Goal: Information Seeking & Learning: Learn about a topic

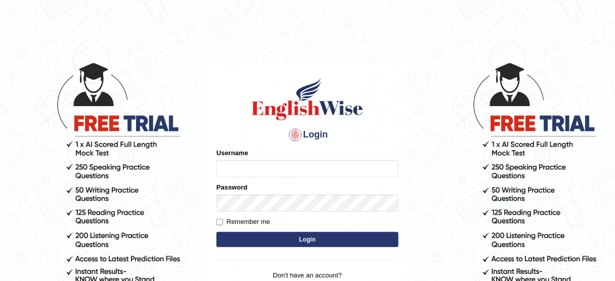
type input "susmitas_parramatta"
click at [295, 245] on button "Login" at bounding box center [307, 239] width 182 height 15
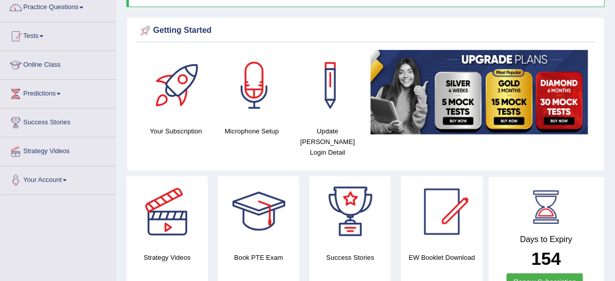
scroll to position [81, 0]
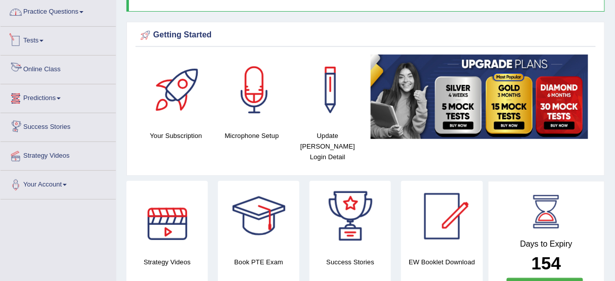
click at [78, 19] on link "Practice Questions" at bounding box center [58, 10] width 115 height 25
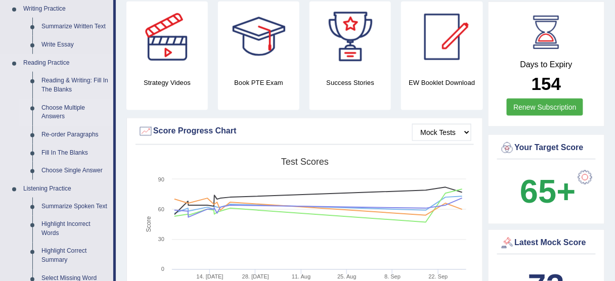
scroll to position [243, 0]
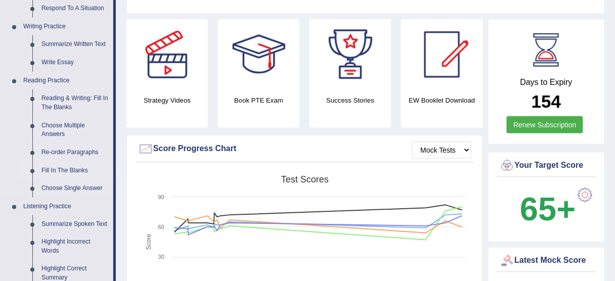
click at [62, 172] on link "Fill In The Blanks" at bounding box center [75, 171] width 76 height 18
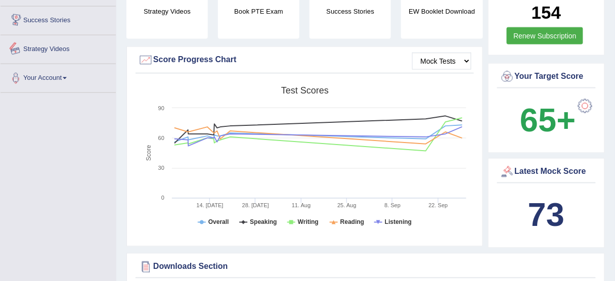
scroll to position [403, 0]
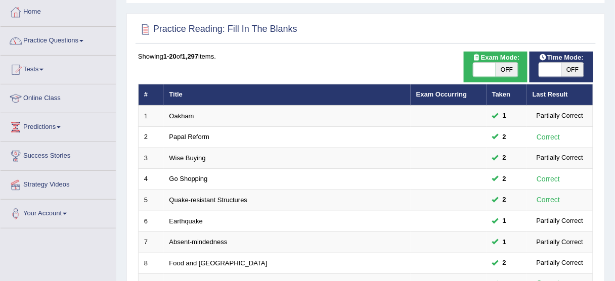
scroll to position [40, 0]
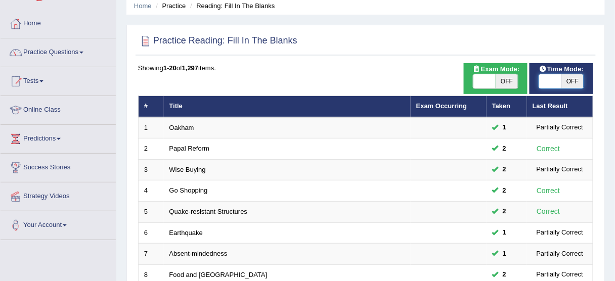
click at [550, 82] on span at bounding box center [550, 81] width 22 height 14
click at [542, 87] on span at bounding box center [550, 81] width 22 height 14
checkbox input "true"
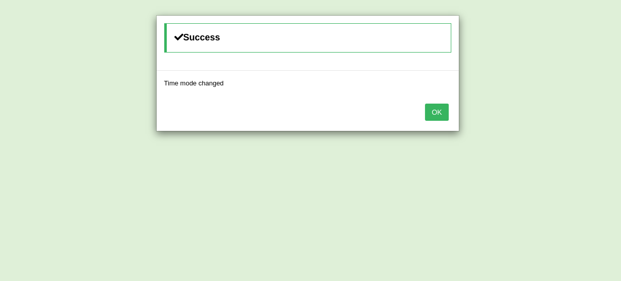
click at [436, 107] on button "OK" at bounding box center [436, 112] width 23 height 17
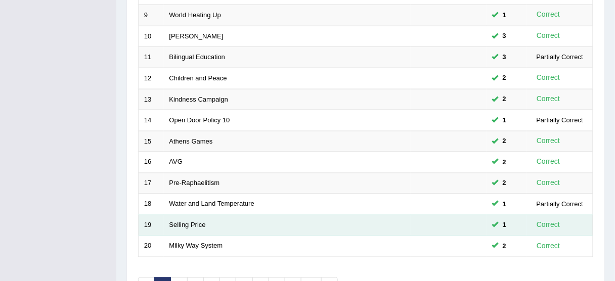
scroll to position [384, 0]
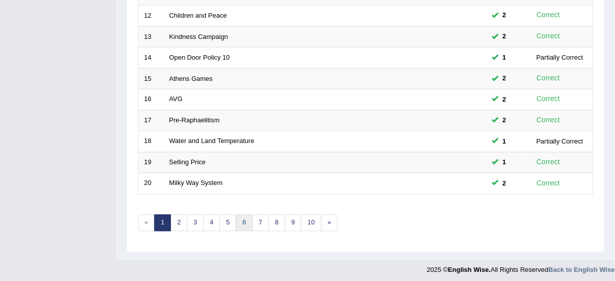
click at [243, 220] on link "6" at bounding box center [244, 223] width 17 height 17
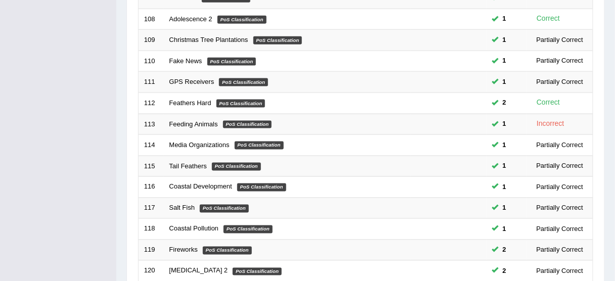
scroll to position [364, 0]
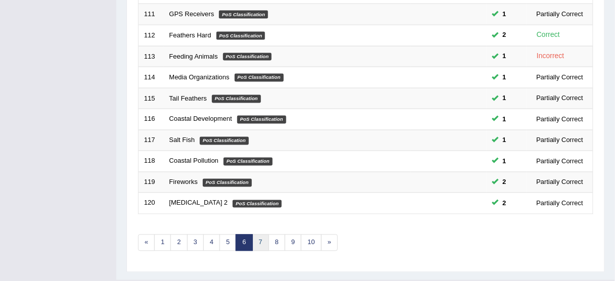
click at [259, 240] on link "7" at bounding box center [260, 243] width 17 height 17
